Goal: Transaction & Acquisition: Purchase product/service

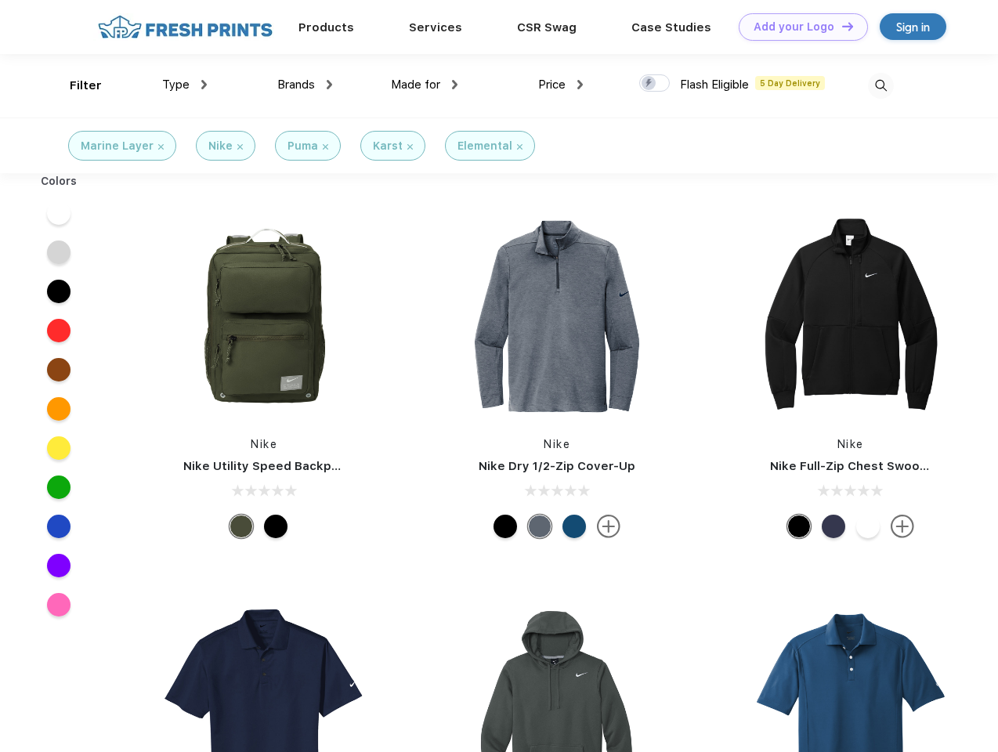
click at [798, 27] on link "Add your Logo Design Tool" at bounding box center [803, 26] width 129 height 27
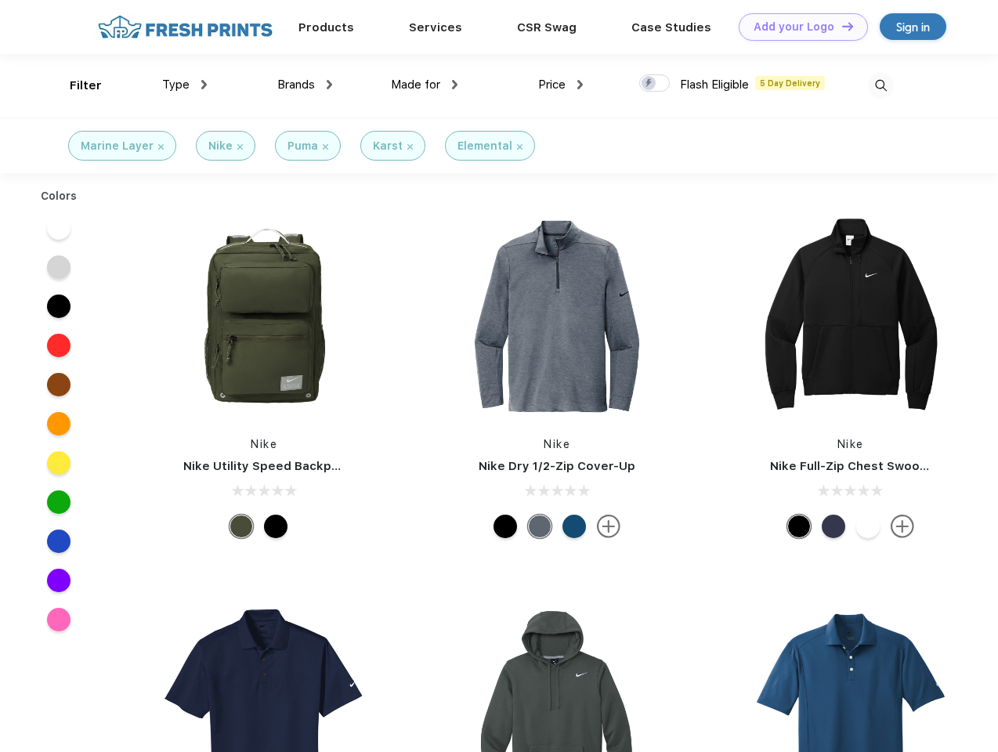
click at [0, 0] on div "Design Tool" at bounding box center [0, 0] width 0 height 0
click at [841, 26] on link "Add your Logo Design Tool" at bounding box center [803, 26] width 129 height 27
click at [75, 85] on div "Filter" at bounding box center [86, 86] width 32 height 18
click at [185, 85] on span "Type" at bounding box center [175, 85] width 27 height 14
click at [305, 85] on span "Brands" at bounding box center [296, 85] width 38 height 14
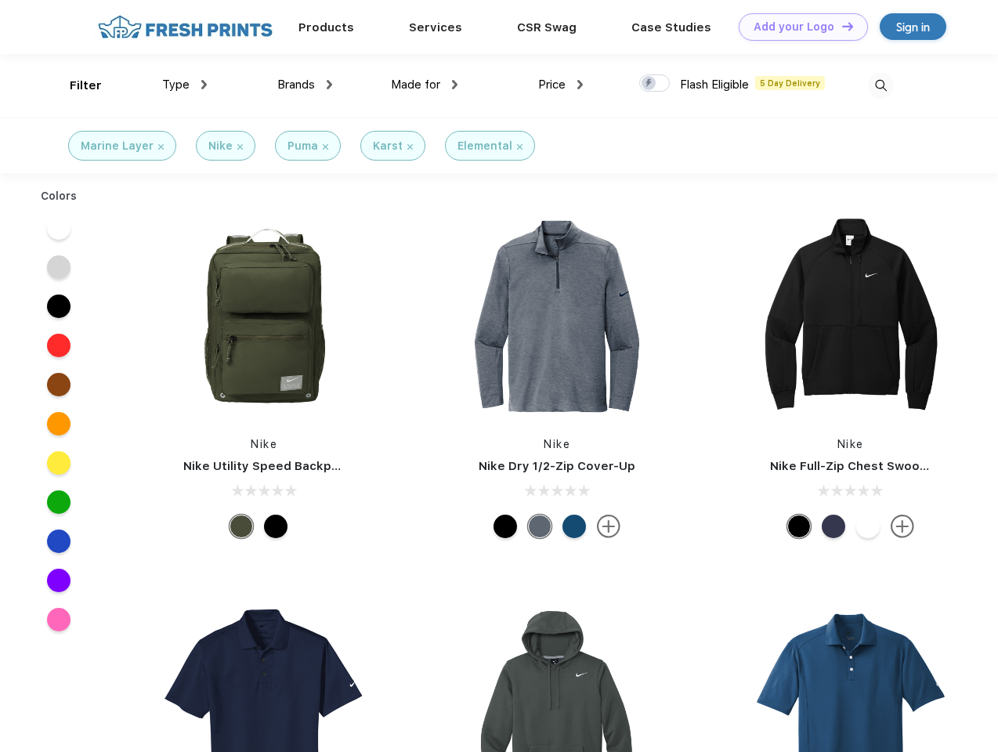
click at [425, 85] on span "Made for" at bounding box center [415, 85] width 49 height 14
click at [561, 85] on span "Price" at bounding box center [551, 85] width 27 height 14
click at [655, 84] on div at bounding box center [655, 82] width 31 height 17
click at [650, 84] on input "checkbox" at bounding box center [645, 79] width 10 height 10
click at [881, 85] on img at bounding box center [881, 86] width 26 height 26
